Goal: Task Accomplishment & Management: Complete application form

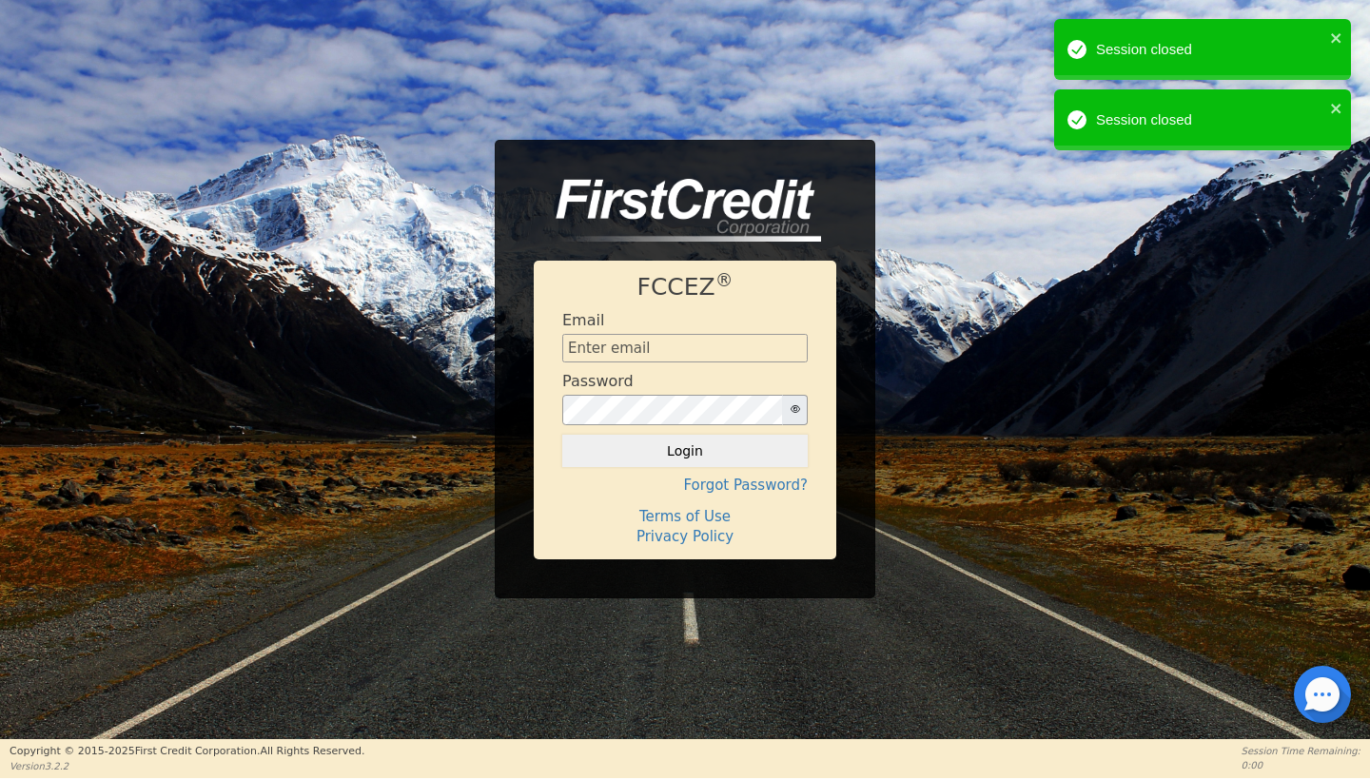
click at [698, 354] on input "text" at bounding box center [684, 348] width 245 height 29
click at [783, 347] on input "text" at bounding box center [684, 348] width 245 height 29
type input "[EMAIL_ADDRESS][DOMAIN_NAME]"
click at [740, 446] on button "Login" at bounding box center [684, 451] width 245 height 32
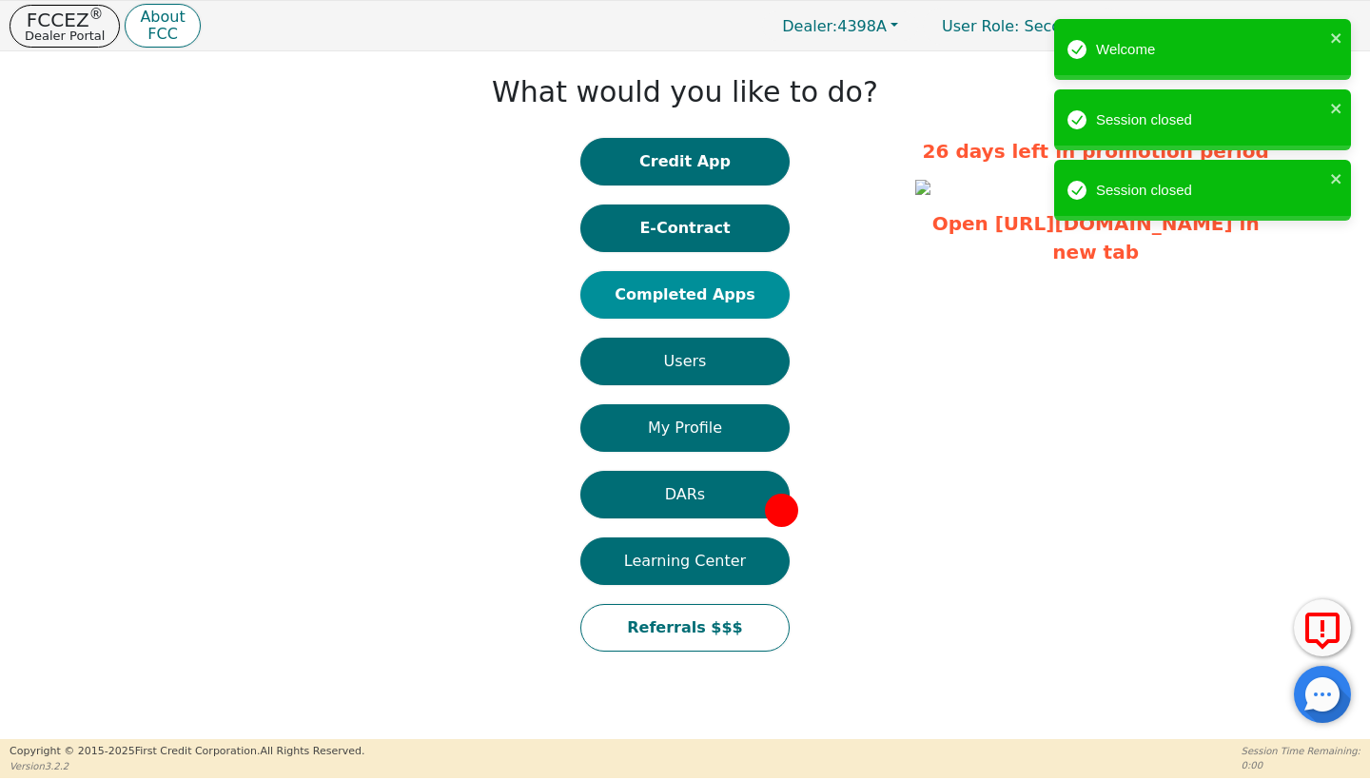
click at [708, 289] on button "Completed Apps" at bounding box center [684, 295] width 209 height 48
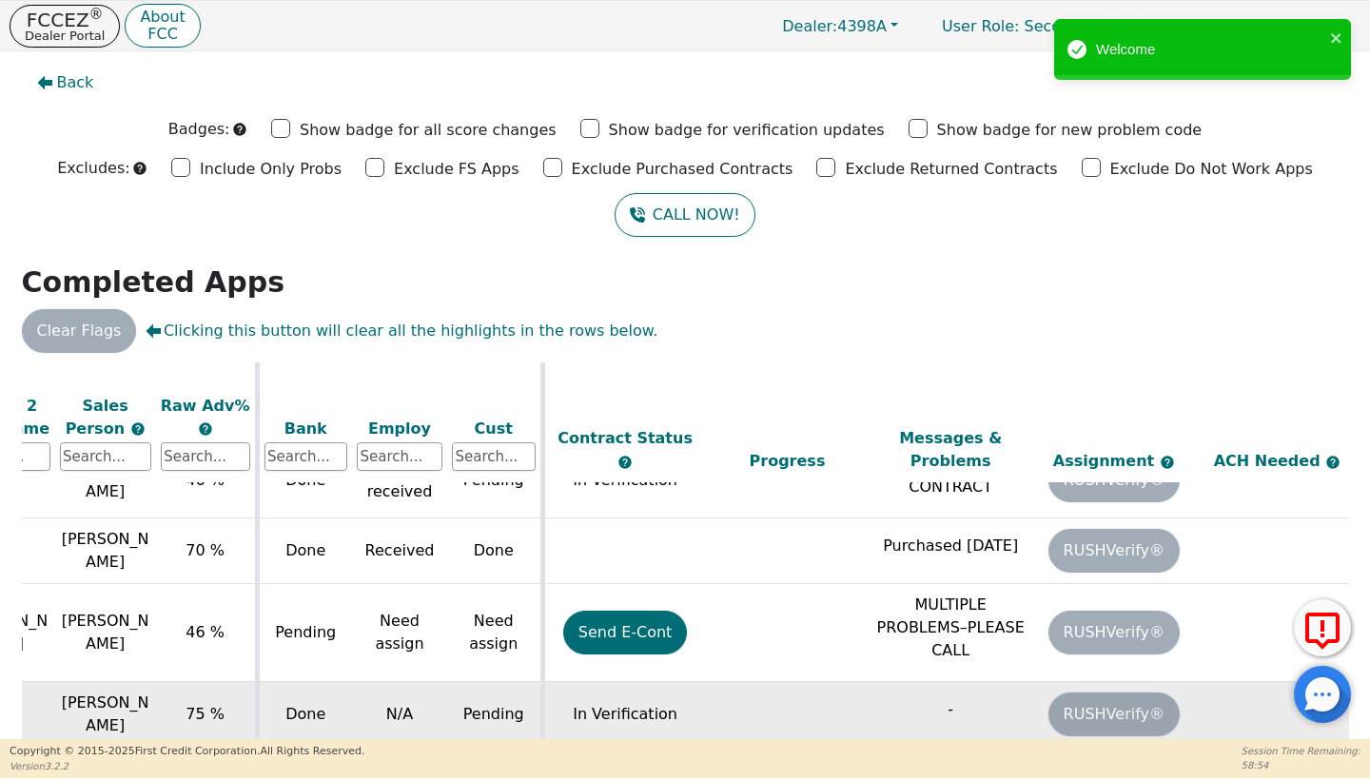
scroll to position [1152, 589]
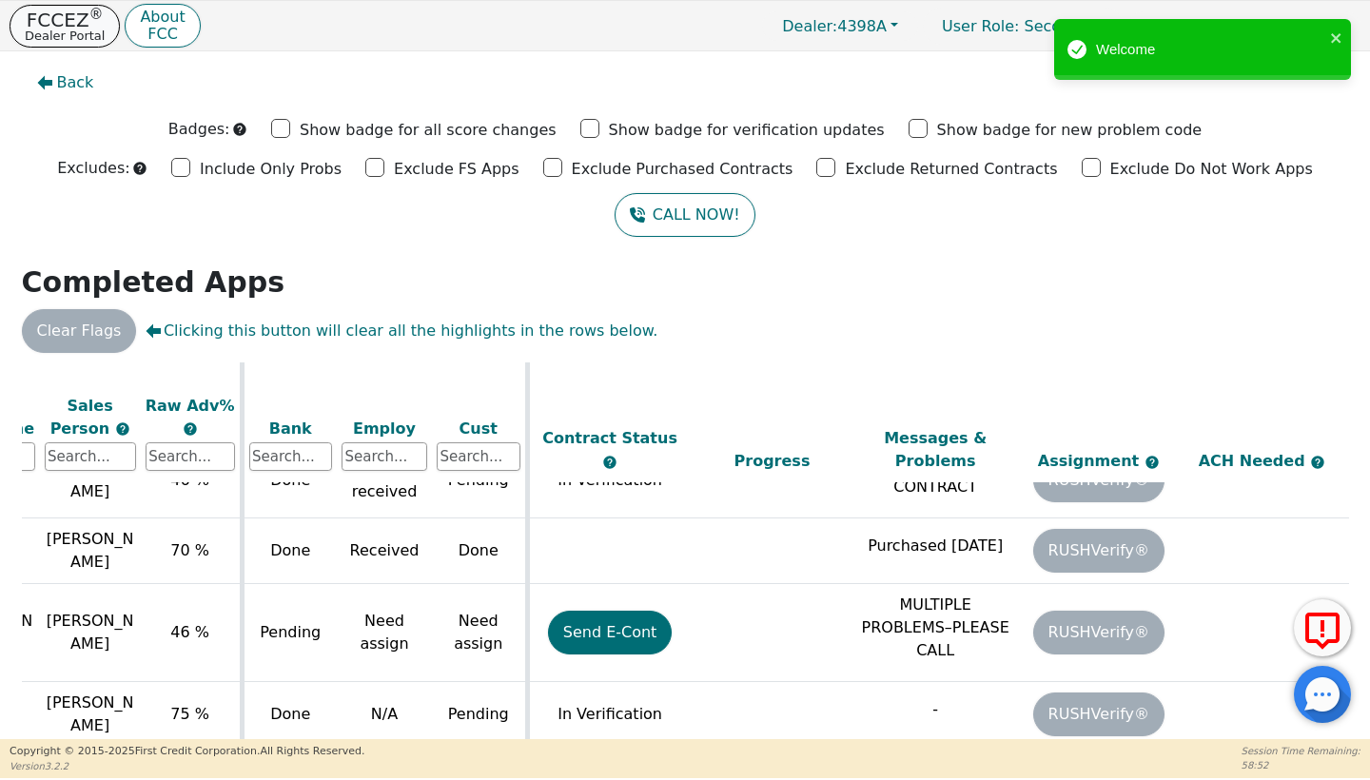
click at [49, 35] on p "Dealer Portal" at bounding box center [65, 35] width 80 height 12
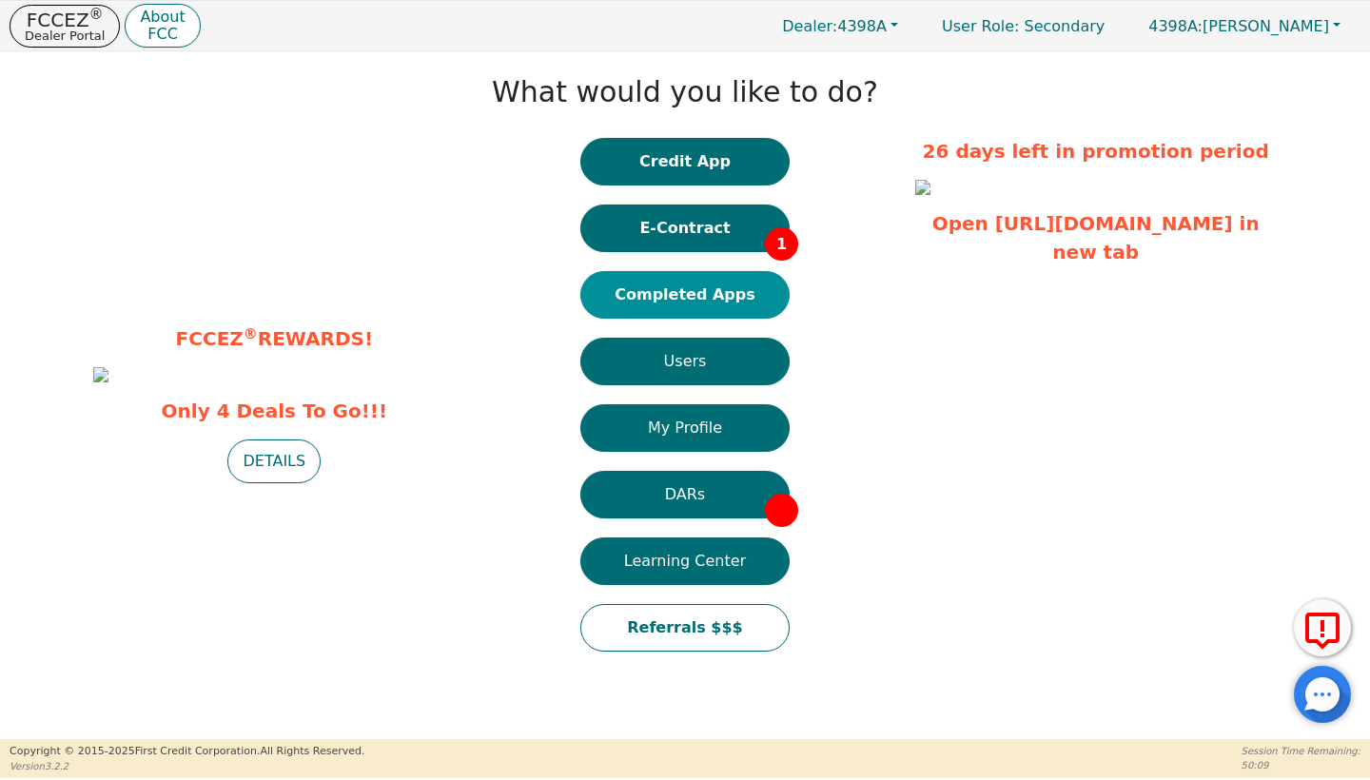
click at [665, 302] on button "Completed Apps" at bounding box center [684, 295] width 209 height 48
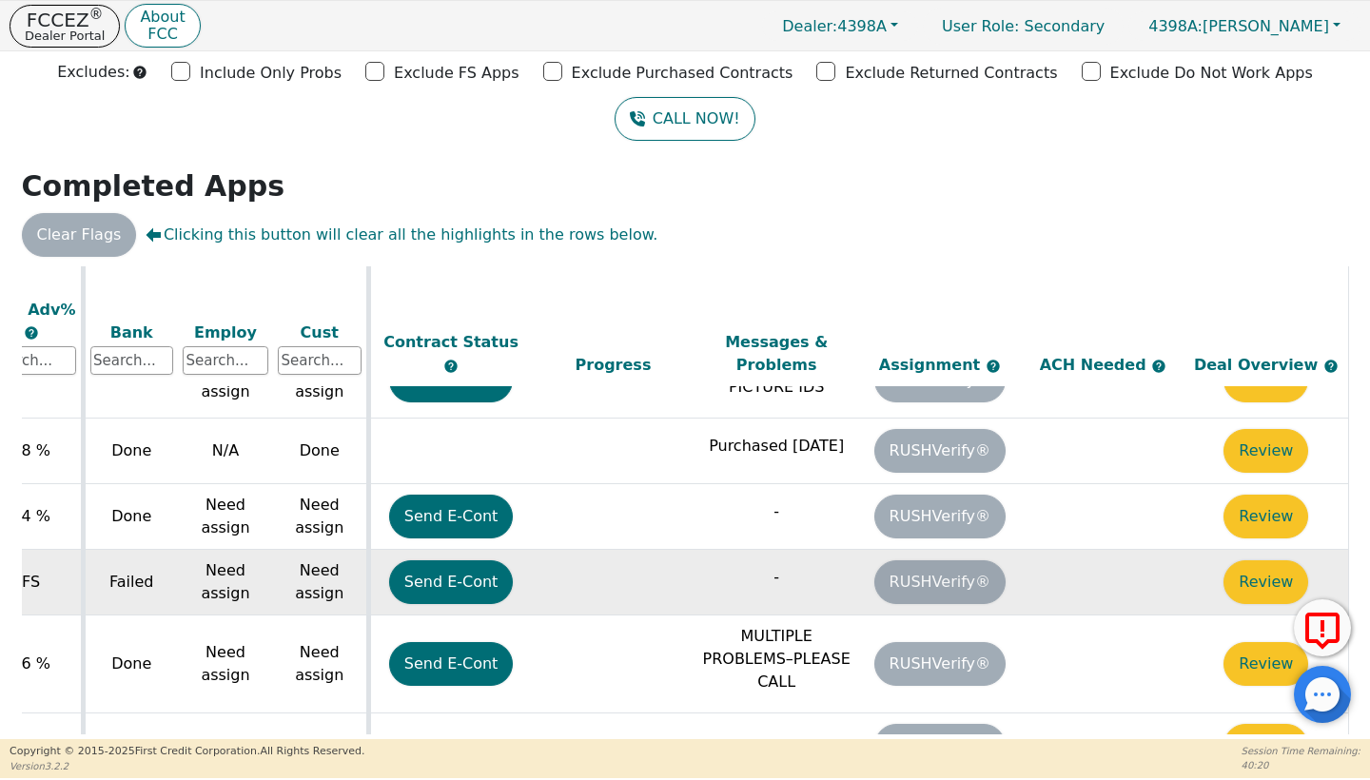
scroll to position [720, 759]
click at [1214, 554] on td "Review" at bounding box center [1266, 583] width 164 height 66
click at [1242, 560] on button "Review" at bounding box center [1265, 582] width 85 height 44
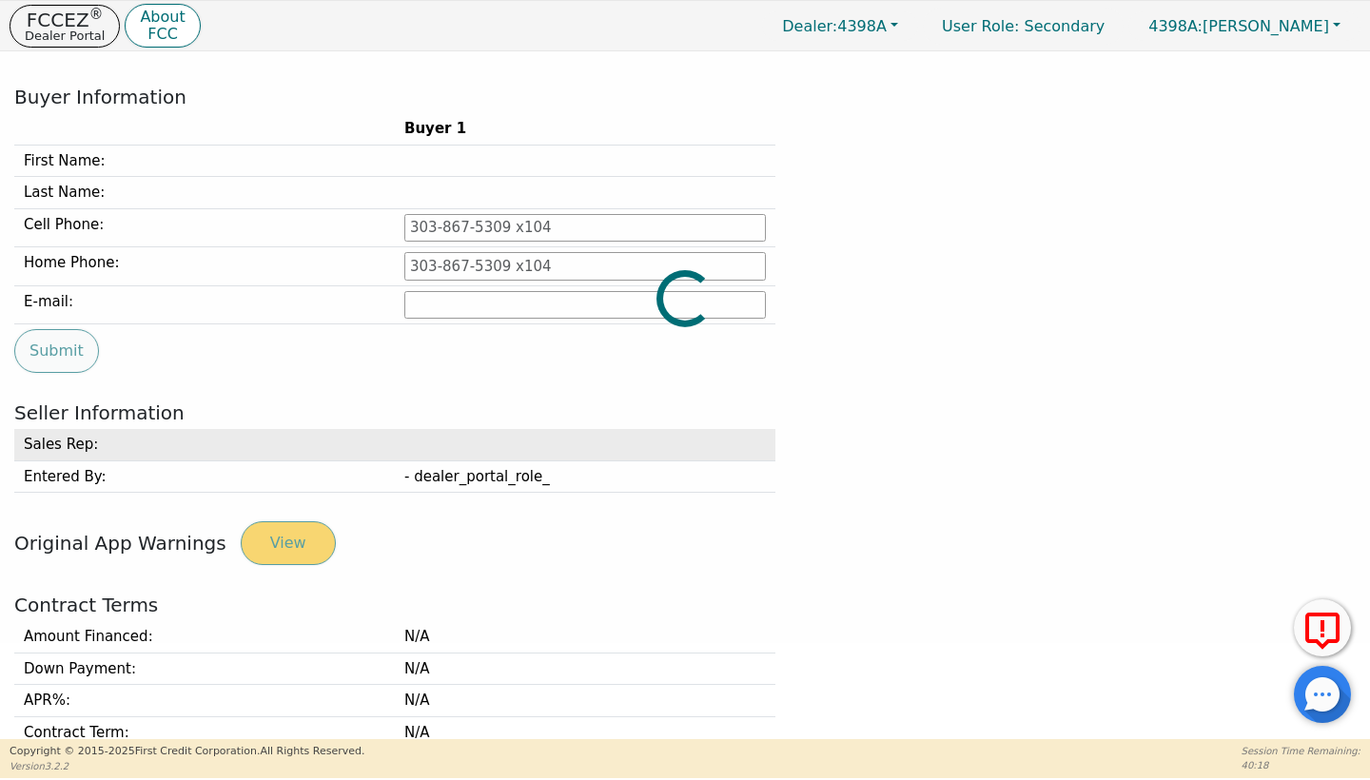
type input "[PHONE_NUMBER]"
type input "[PERSON_NAME][EMAIL_ADDRESS][PERSON_NAME][DOMAIN_NAME]"
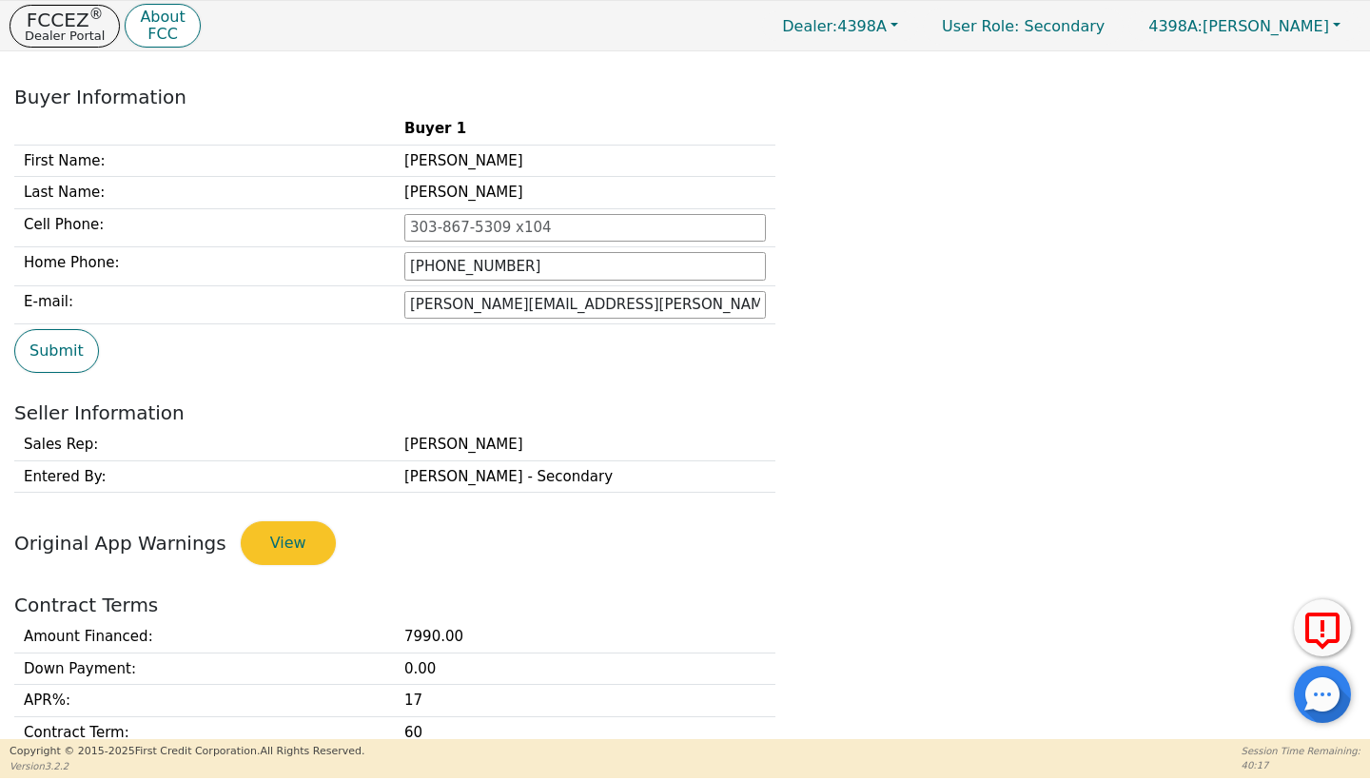
scroll to position [728, 0]
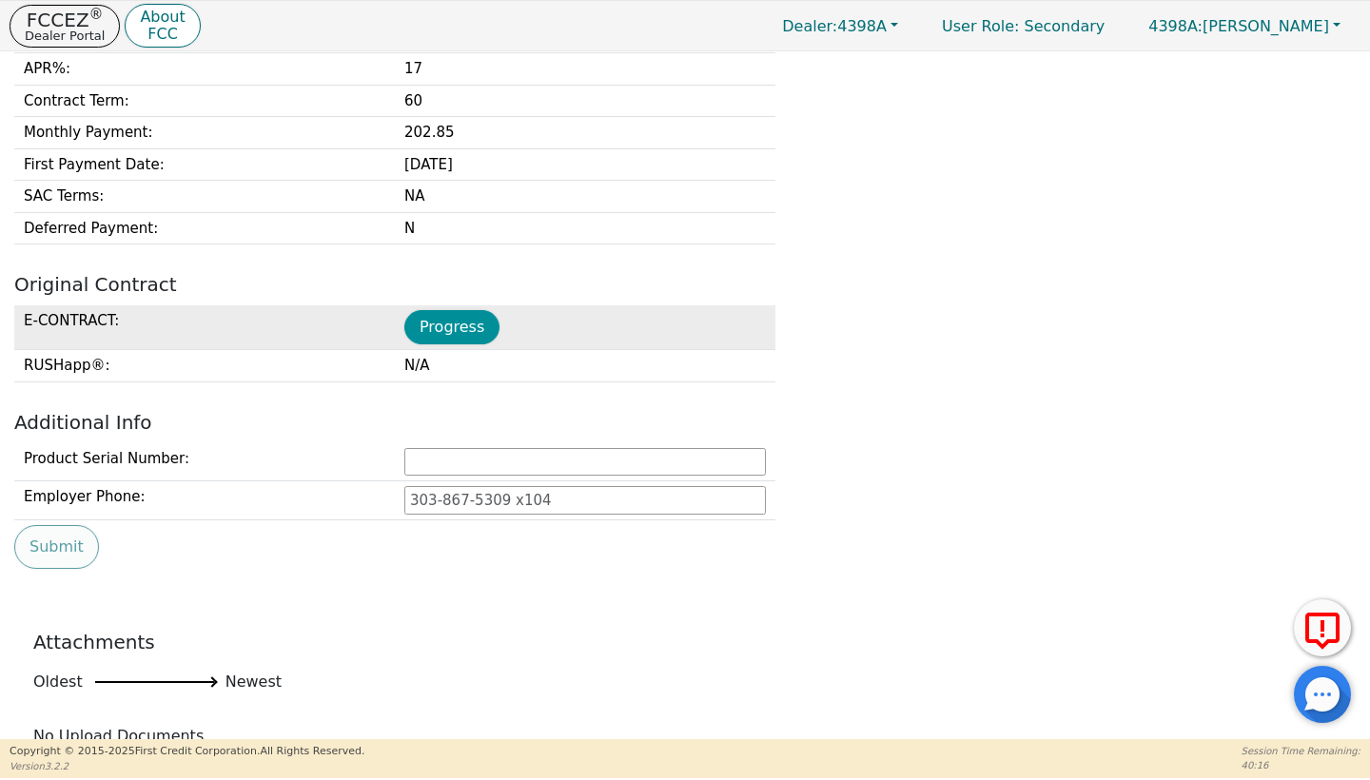
click at [449, 329] on button "Progress" at bounding box center [451, 327] width 95 height 34
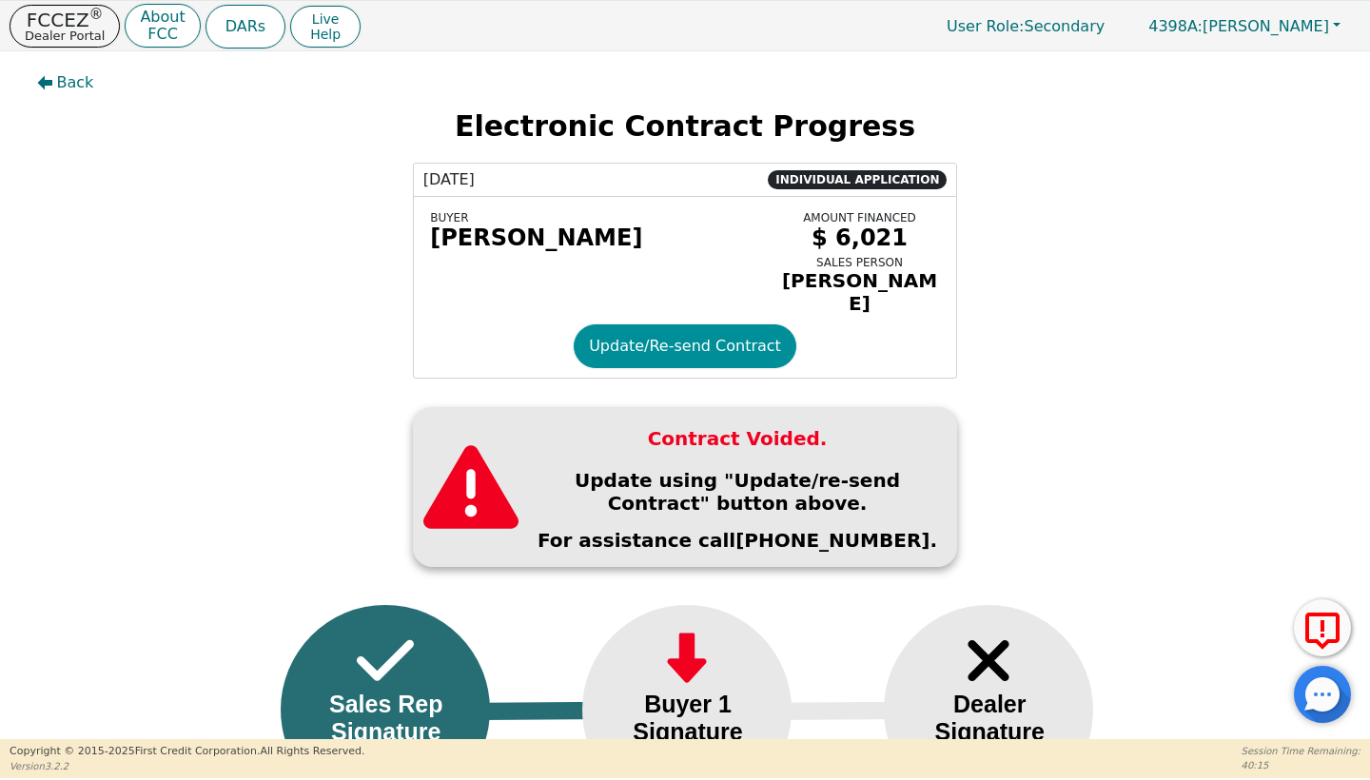
click at [746, 341] on button "Update/Re-send Contract" at bounding box center [684, 346] width 223 height 44
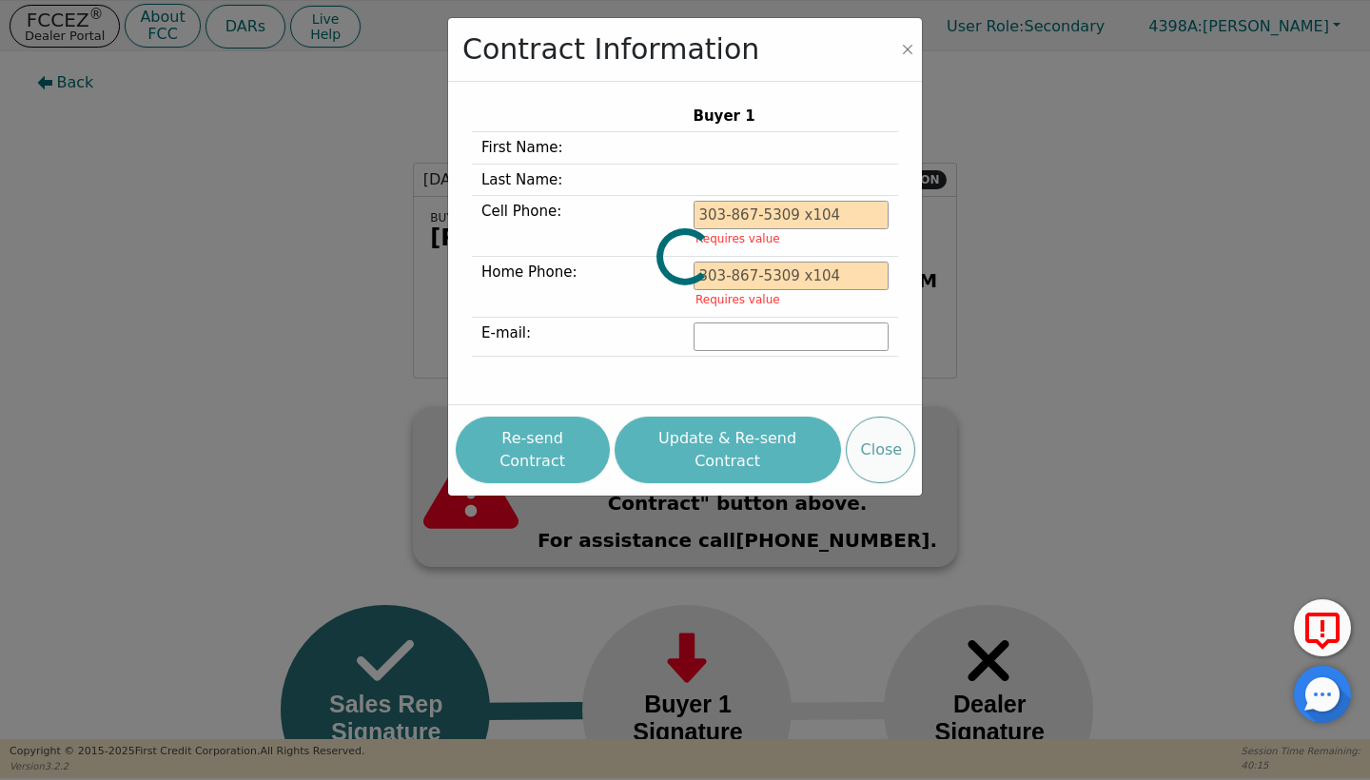
type input "[PHONE_NUMBER]"
type input "[PERSON_NAME][EMAIL_ADDRESS][PERSON_NAME][DOMAIN_NAME]"
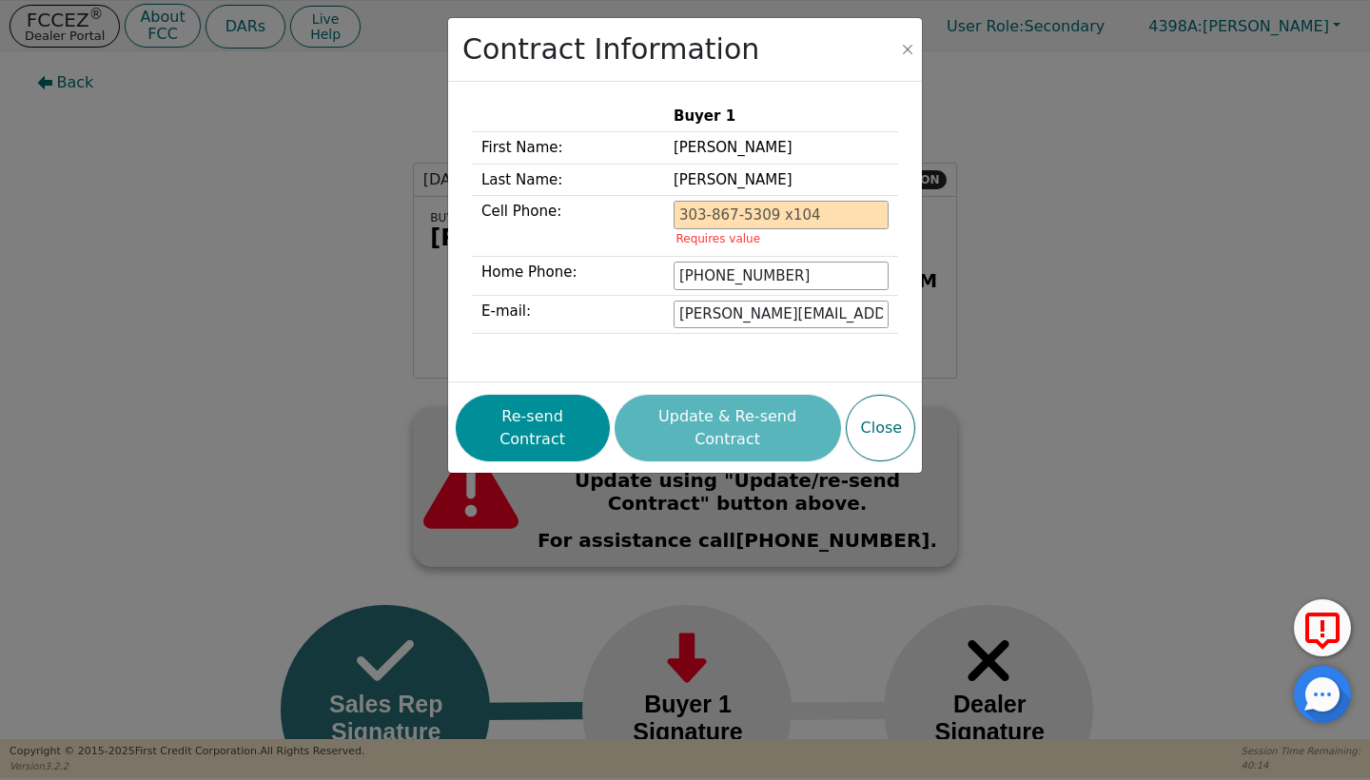
click at [575, 414] on button "Re-send Contract" at bounding box center [533, 428] width 154 height 67
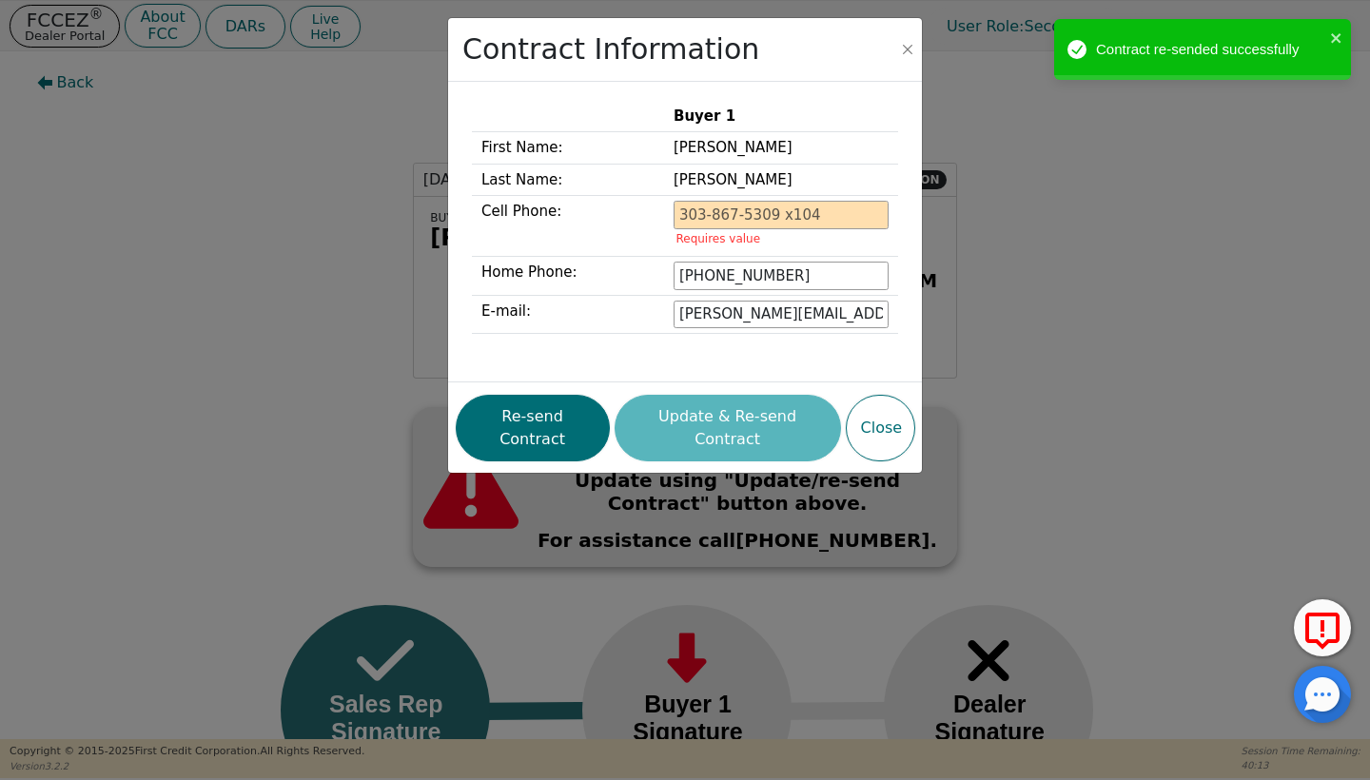
click at [352, 223] on div "Contract Information Buyer 1 First Name: [PERSON_NAME] Last Name: [PERSON_NAME]…" at bounding box center [685, 390] width 1370 height 780
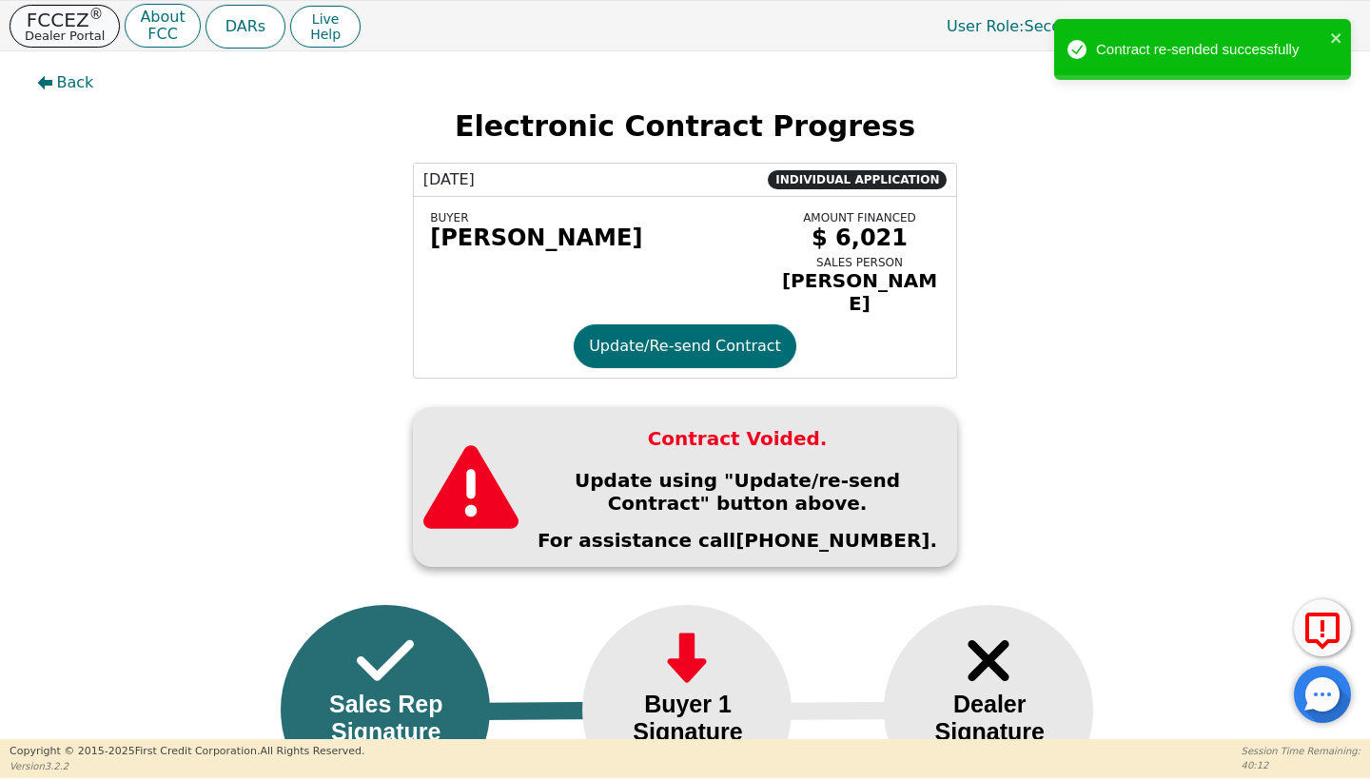
click at [78, 14] on p "FCCEZ ®" at bounding box center [65, 19] width 80 height 19
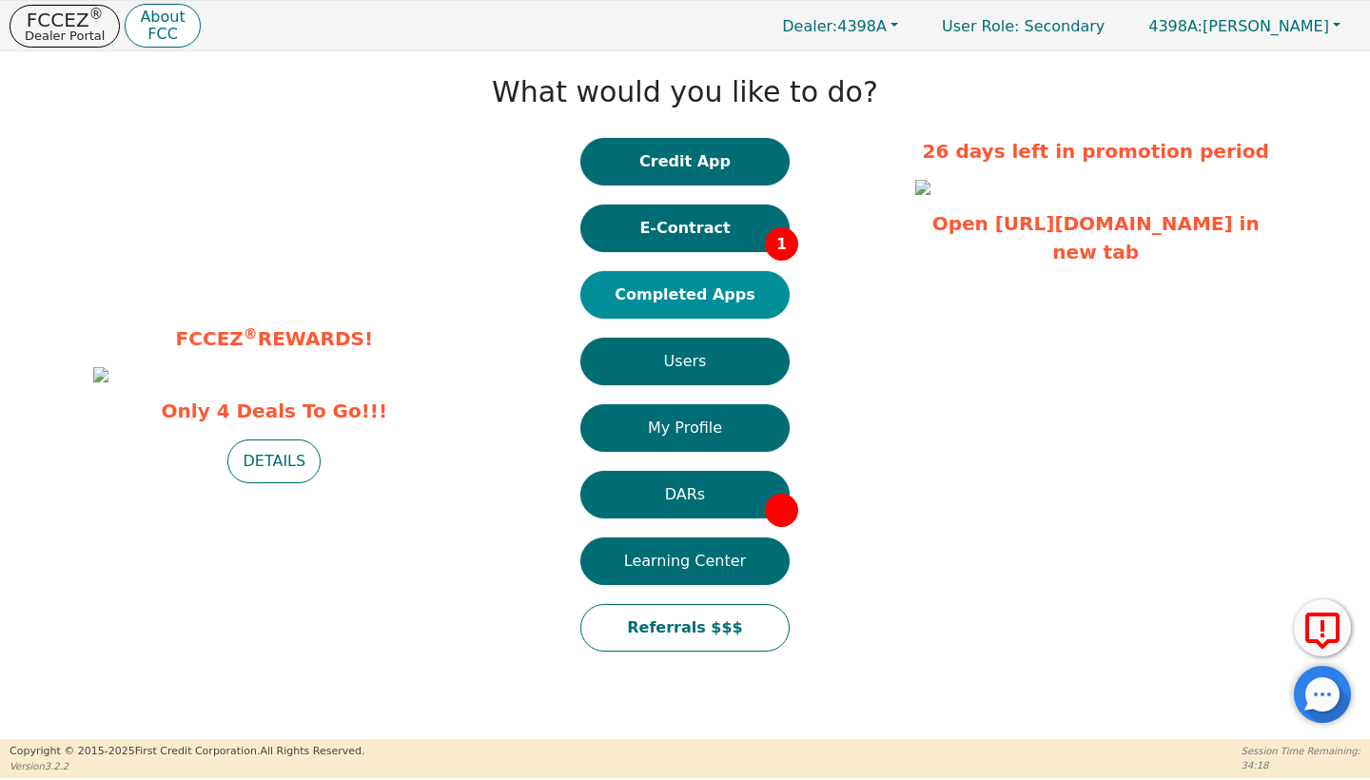
click at [709, 287] on button "Completed Apps" at bounding box center [684, 295] width 209 height 48
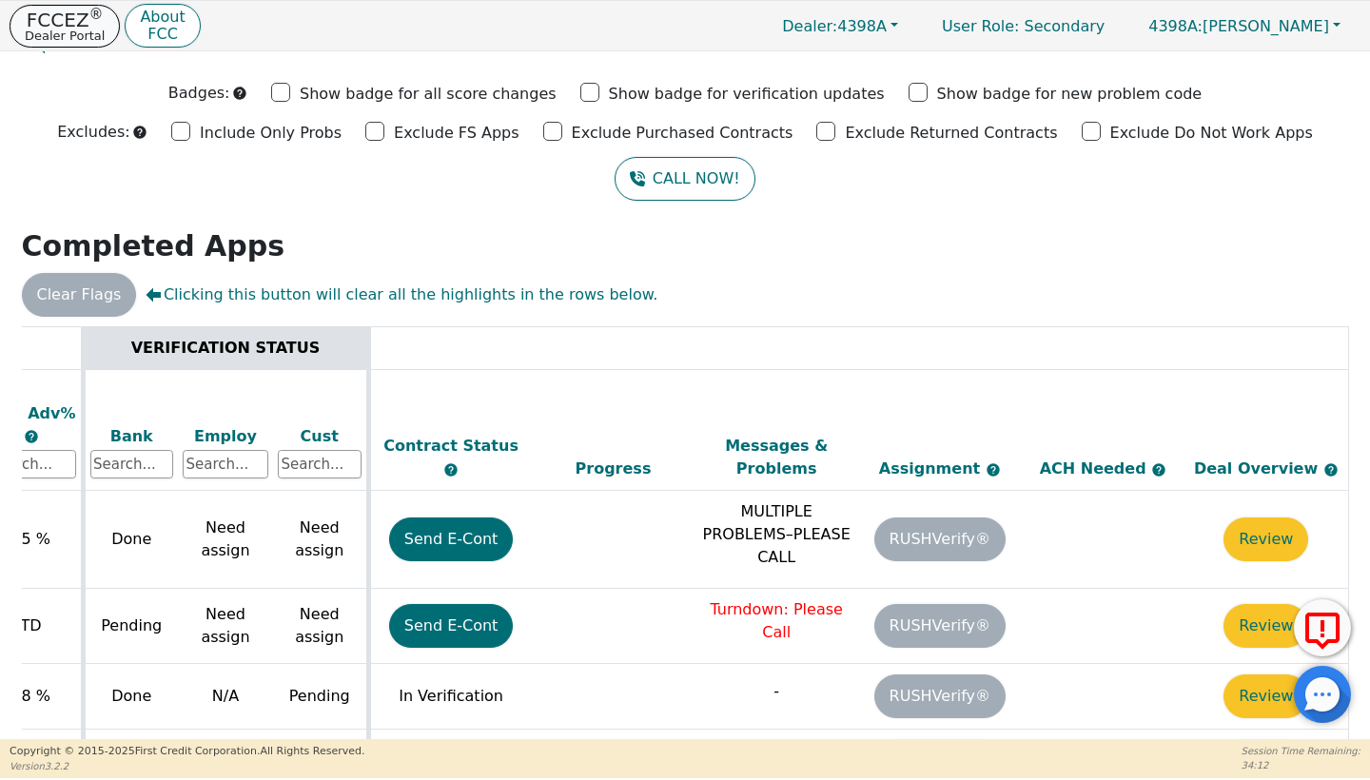
scroll to position [0, 759]
click at [59, 22] on p "FCCEZ ®" at bounding box center [65, 19] width 80 height 19
